Goal: Register for event/course

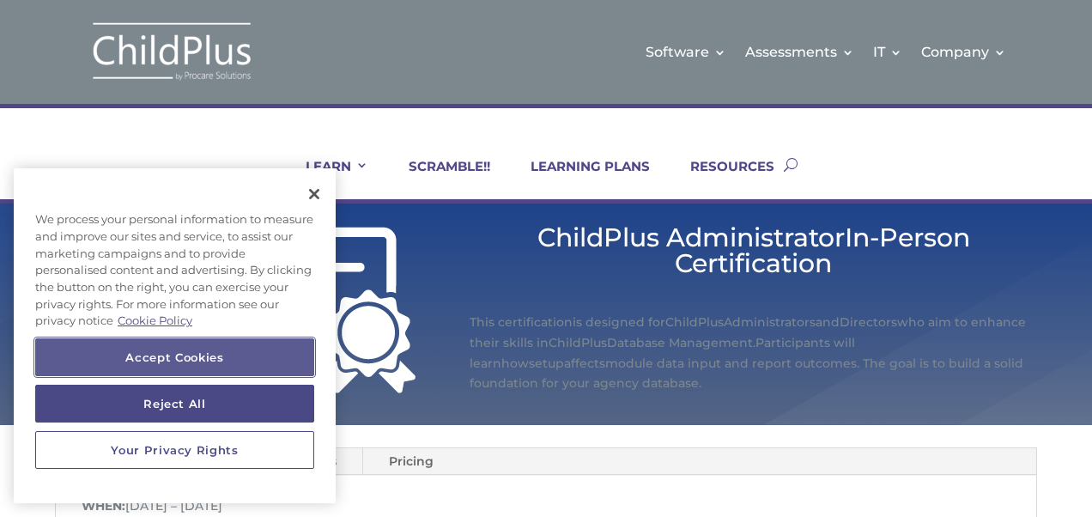
click at [191, 355] on button "Accept Cookies" at bounding box center [174, 357] width 279 height 38
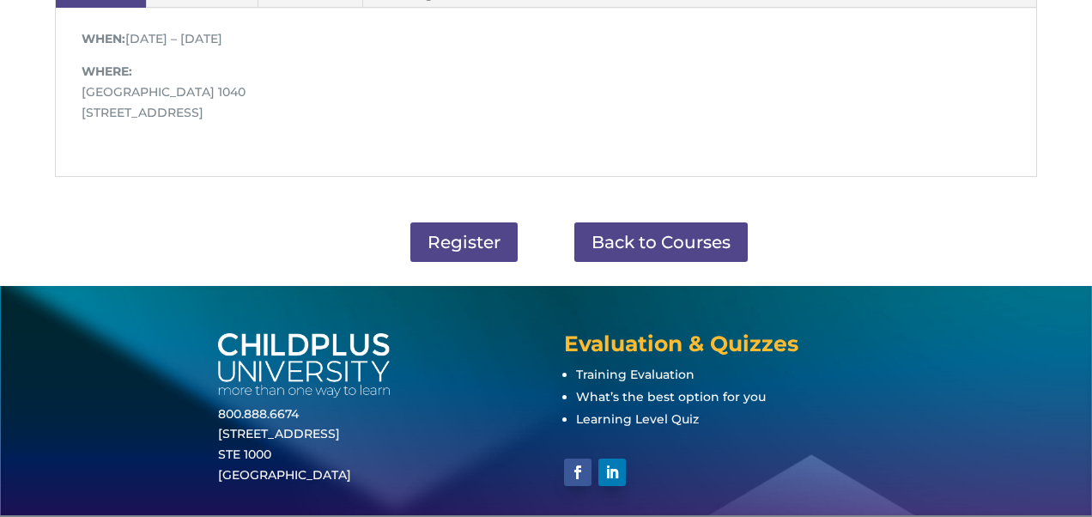
scroll to position [482, 0]
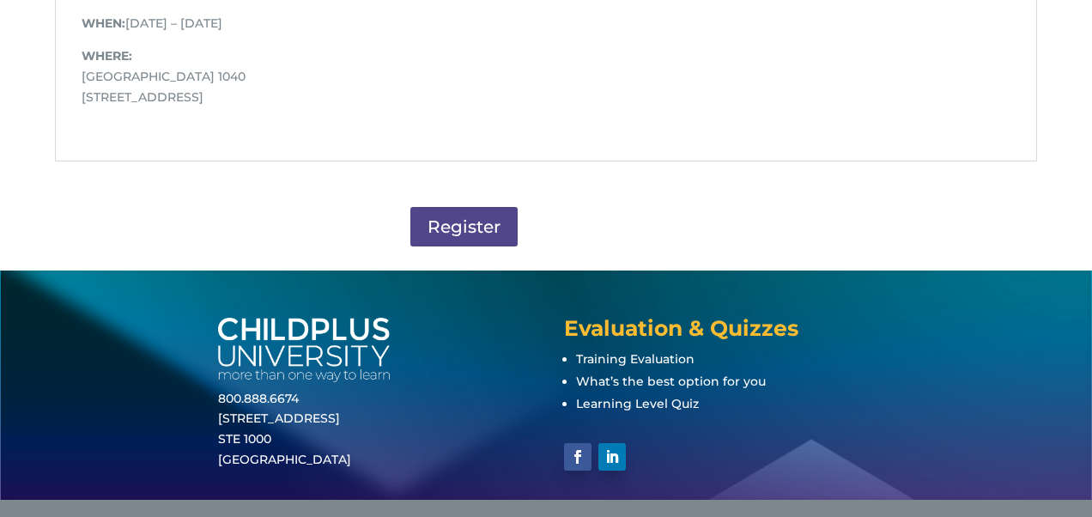
click at [656, 239] on link "Back to Courses" at bounding box center [666, 226] width 189 height 43
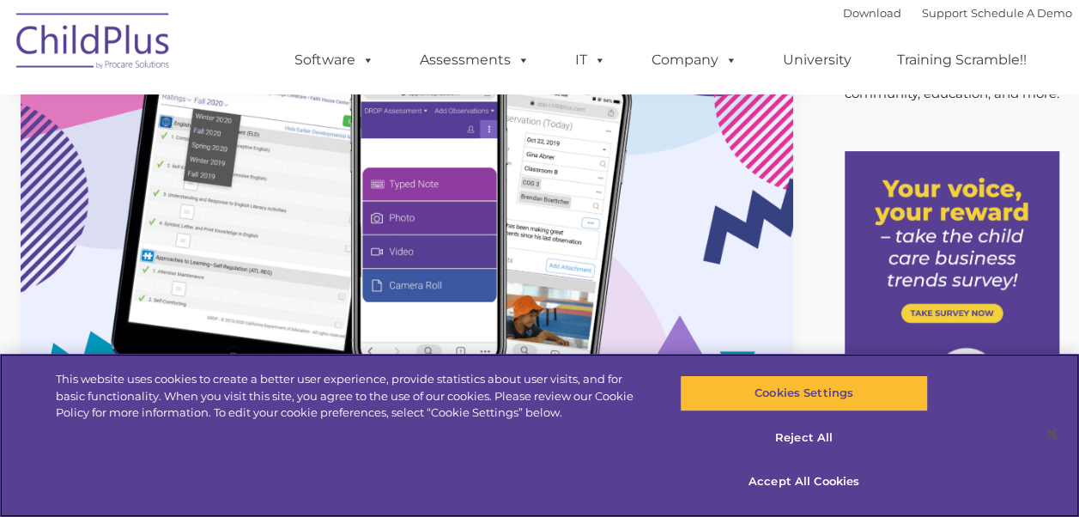
scroll to position [167, 0]
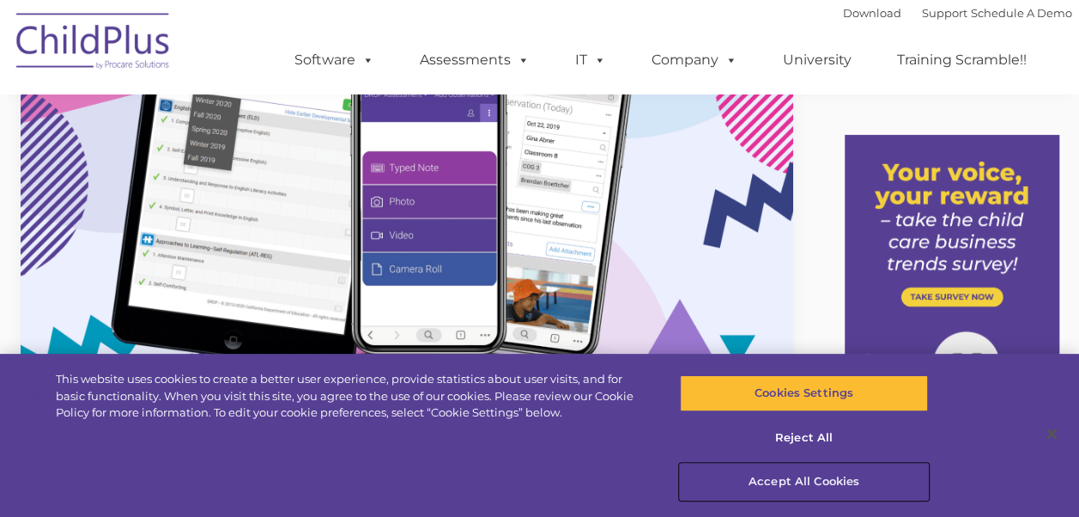
click at [800, 472] on button "Accept All Cookies" at bounding box center [804, 481] width 248 height 36
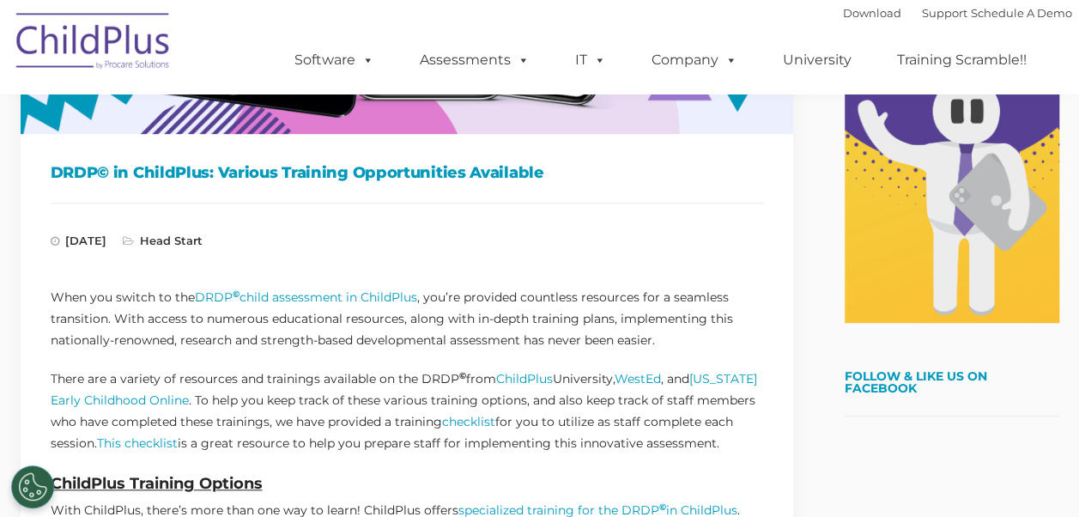
scroll to position [0, 0]
